Goal: Information Seeking & Learning: Learn about a topic

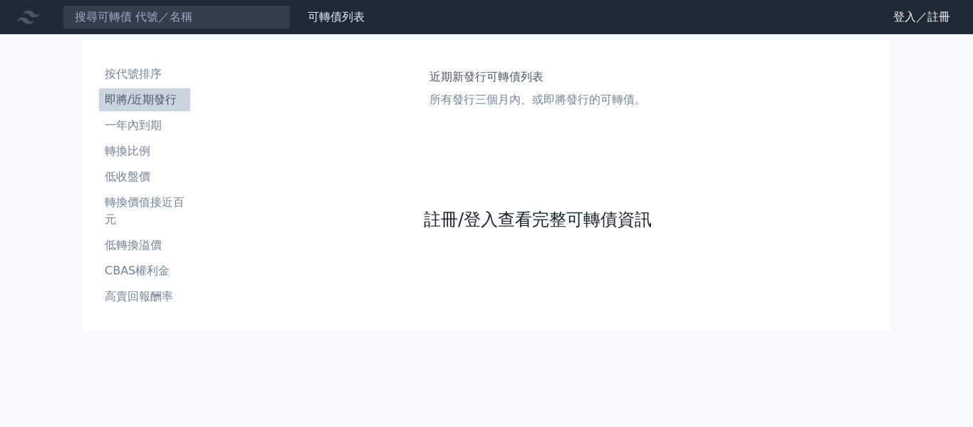
click at [514, 219] on link "註冊/登入查看完整可轉債資訊" at bounding box center [538, 219] width 228 height 23
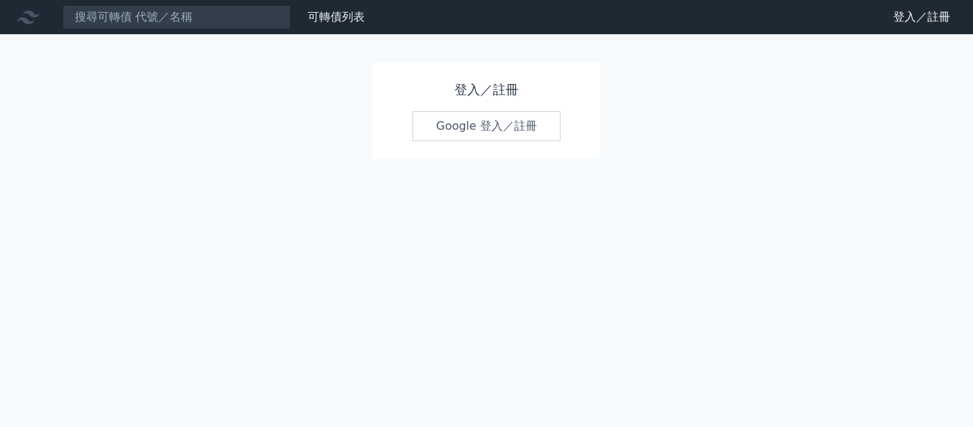
click at [503, 126] on link "Google 登入／註冊" at bounding box center [486, 126] width 148 height 30
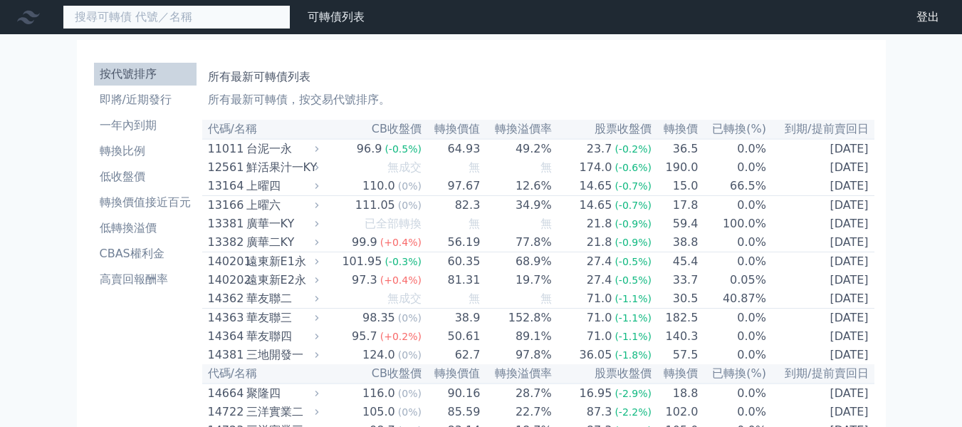
click at [159, 12] on input at bounding box center [177, 17] width 228 height 24
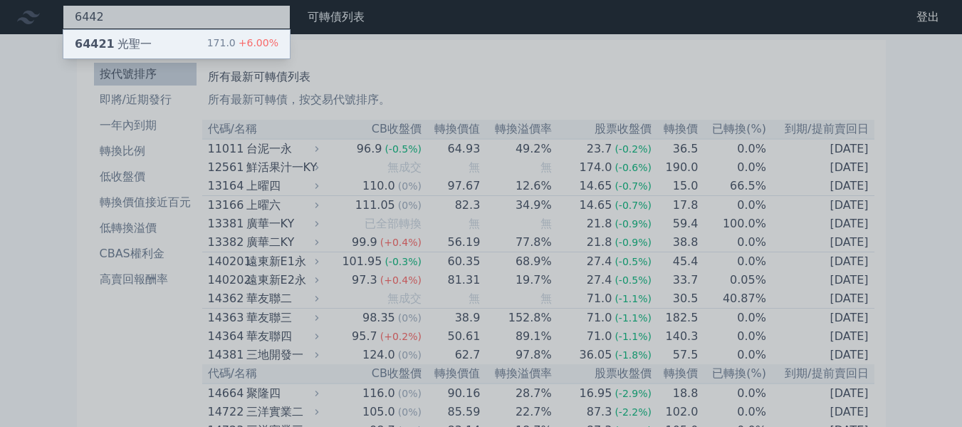
type input "6442"
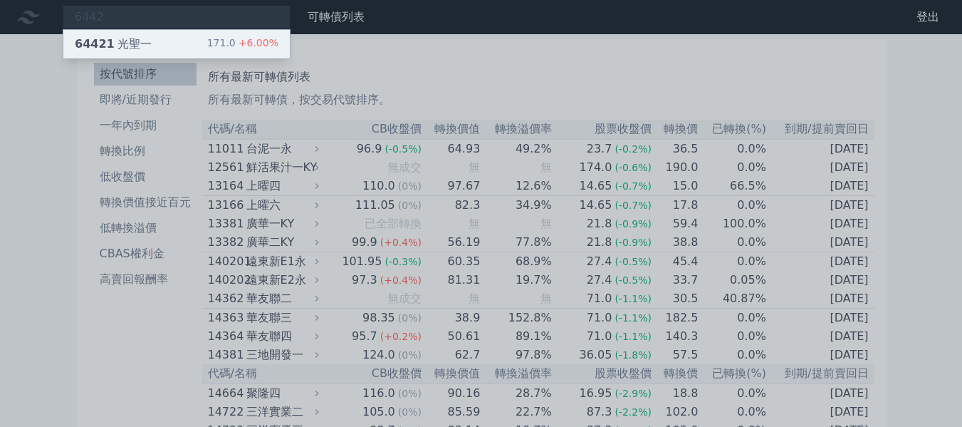
click at [120, 41] on div "64421 光聖一" at bounding box center [113, 44] width 77 height 17
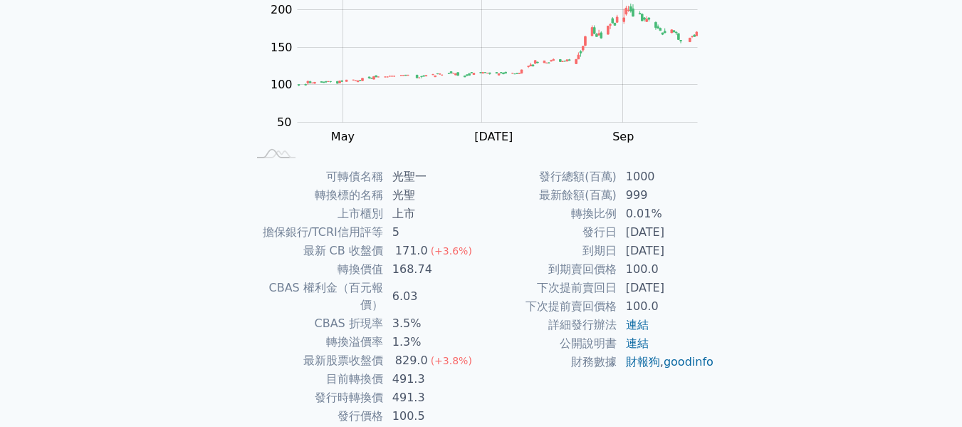
scroll to position [214, 0]
